Goal: Task Accomplishment & Management: Manage account settings

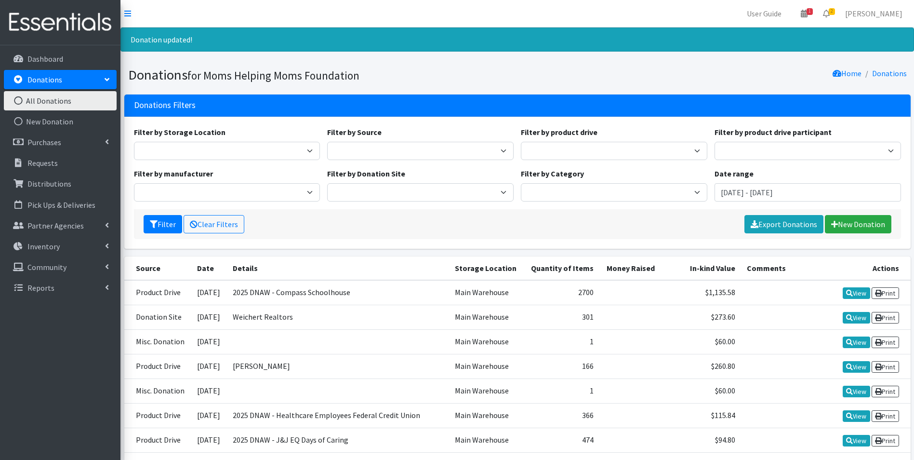
click at [59, 103] on link "All Donations" at bounding box center [60, 100] width 113 height 19
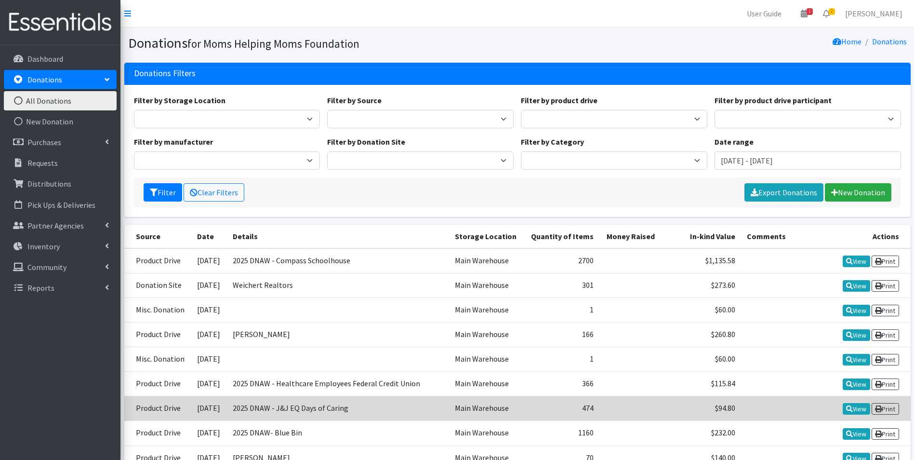
click at [294, 410] on td "2025 DNAW - J&J EQ Days of Caring" at bounding box center [338, 408] width 223 height 25
click at [853, 407] on link "View" at bounding box center [855, 409] width 27 height 12
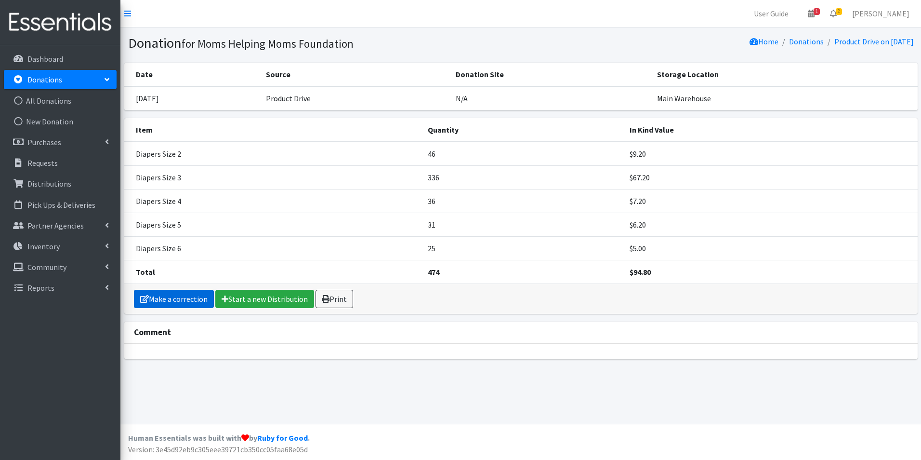
click at [192, 298] on link "Make a correction" at bounding box center [174, 298] width 80 height 18
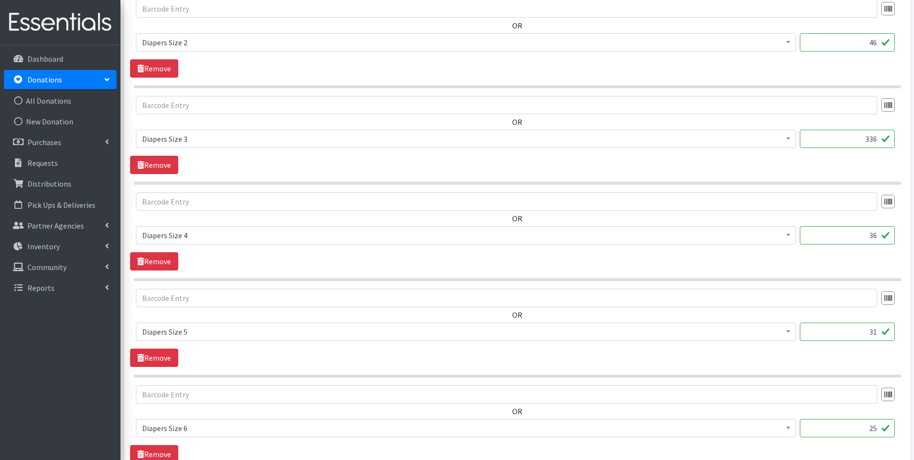
scroll to position [337, 0]
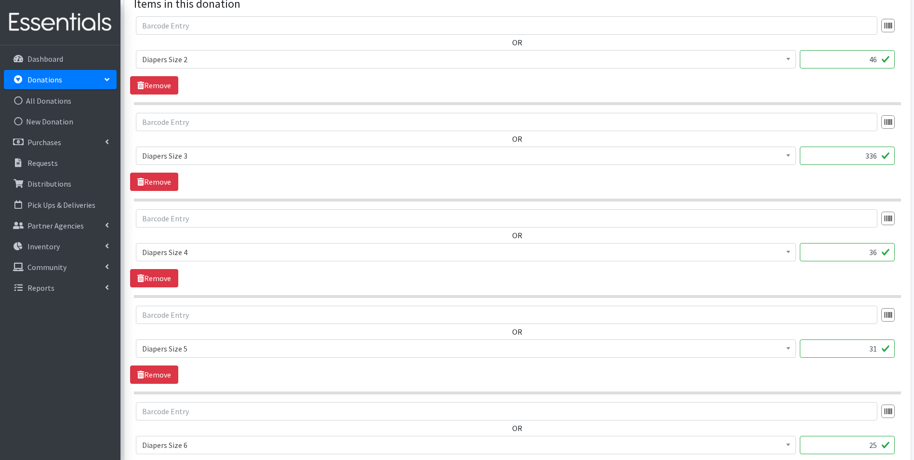
drag, startPoint x: 863, startPoint y: 153, endPoint x: 878, endPoint y: 155, distance: 14.5
click at [878, 155] on input "336" at bounding box center [847, 155] width 95 height 18
type input "504"
click at [868, 171] on div "504" at bounding box center [847, 159] width 95 height 26
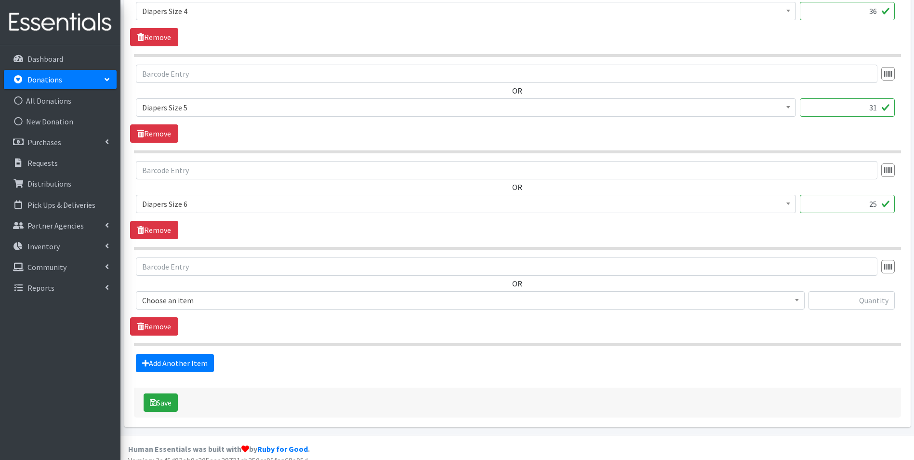
scroll to position [589, 0]
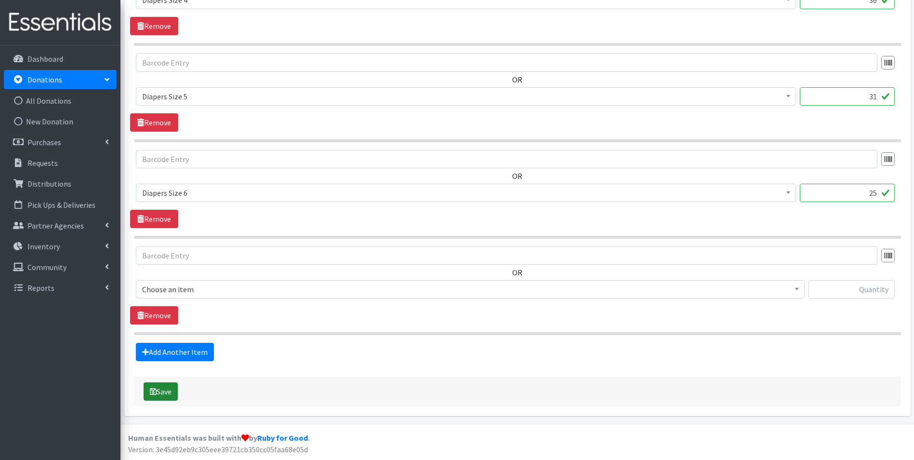
click at [165, 392] on button "Save" at bounding box center [161, 391] width 34 height 18
